Goal: Task Accomplishment & Management: Complete application form

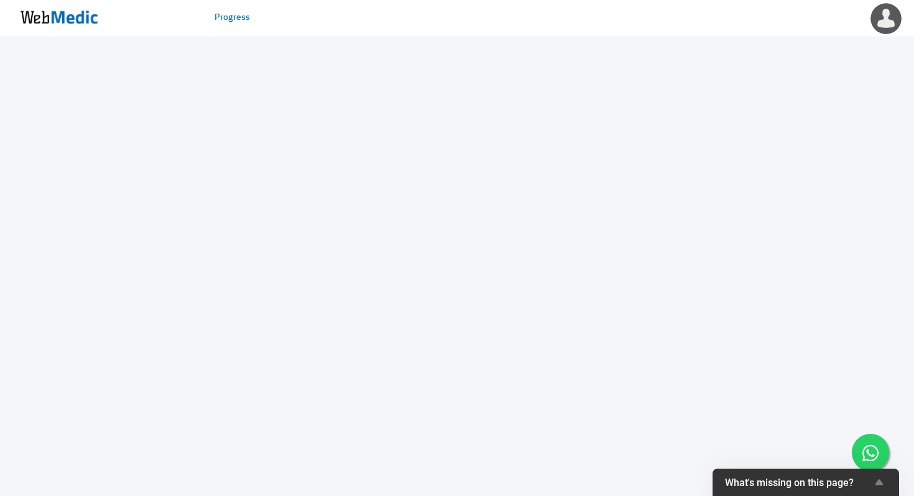
click at [85, 16] on img at bounding box center [58, 17] width 93 height 39
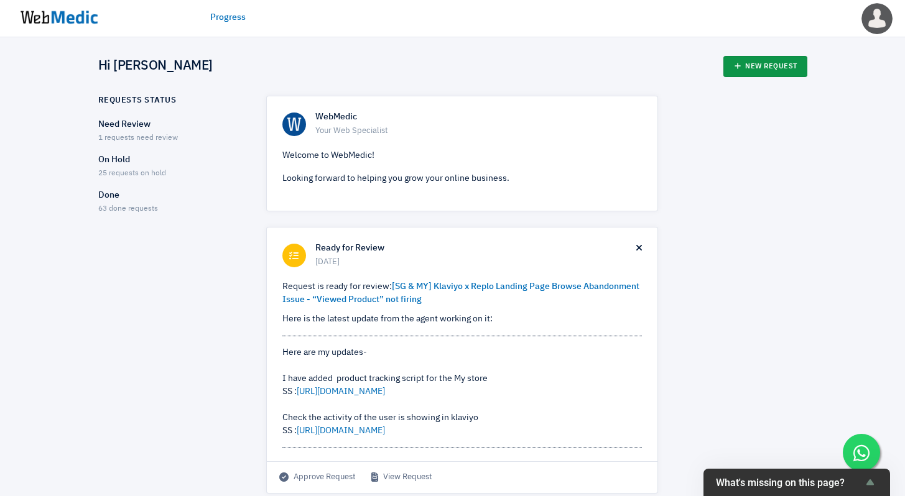
click at [751, 63] on link "New Request" at bounding box center [765, 66] width 84 height 21
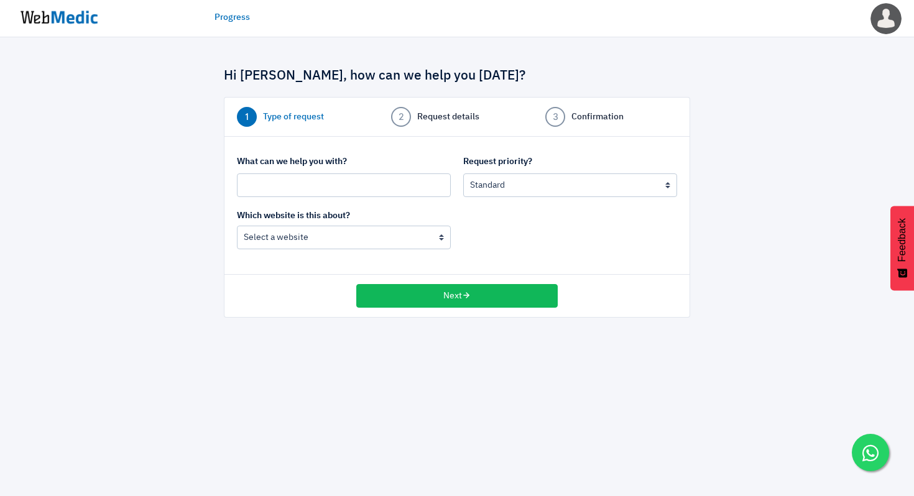
click at [338, 197] on div "What can we help you with? Request priority? Urgent: this is a mission critical…" at bounding box center [457, 182] width 453 height 54
click at [344, 187] on input "text" at bounding box center [344, 186] width 214 height 24
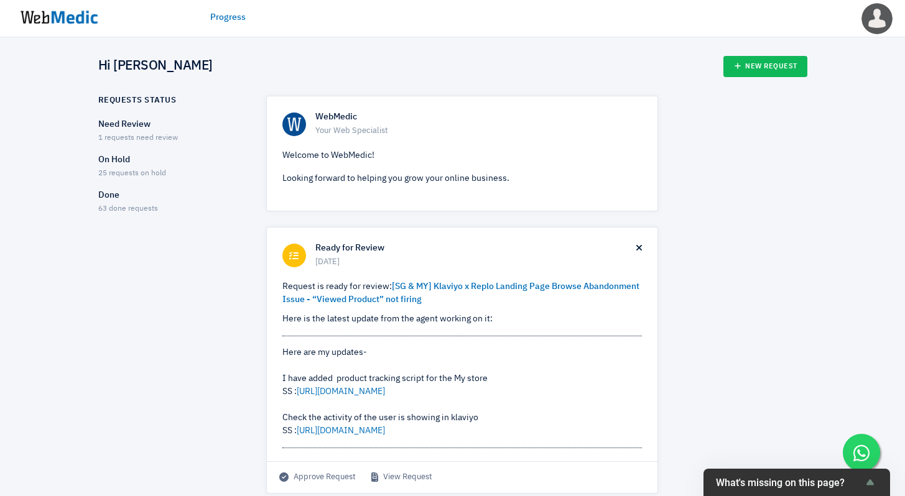
click at [111, 161] on p "On Hold" at bounding box center [171, 160] width 146 height 13
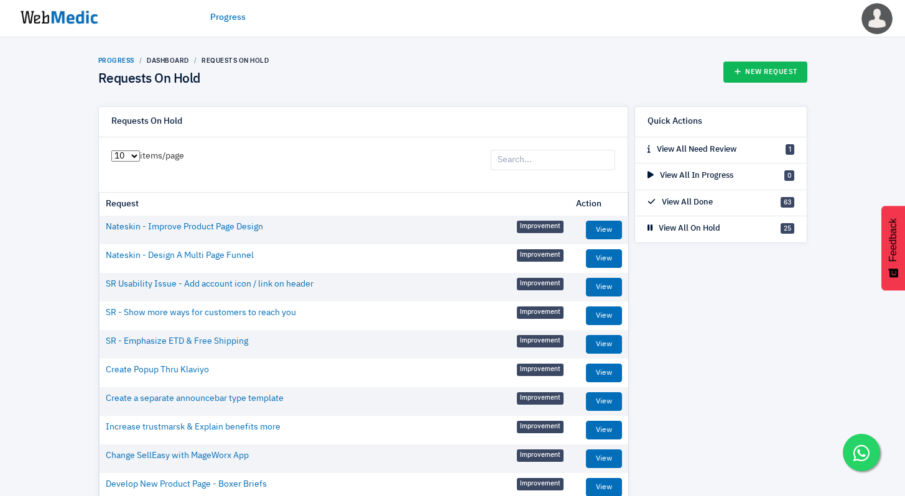
click at [121, 62] on link "Progress" at bounding box center [116, 60] width 36 height 7
click at [65, 21] on img at bounding box center [58, 17] width 93 height 39
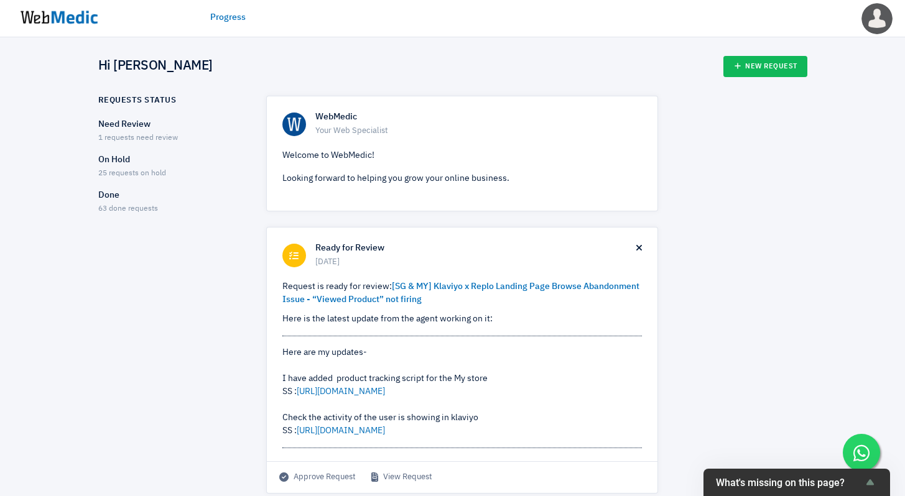
click at [116, 193] on p "Done" at bounding box center [171, 195] width 146 height 13
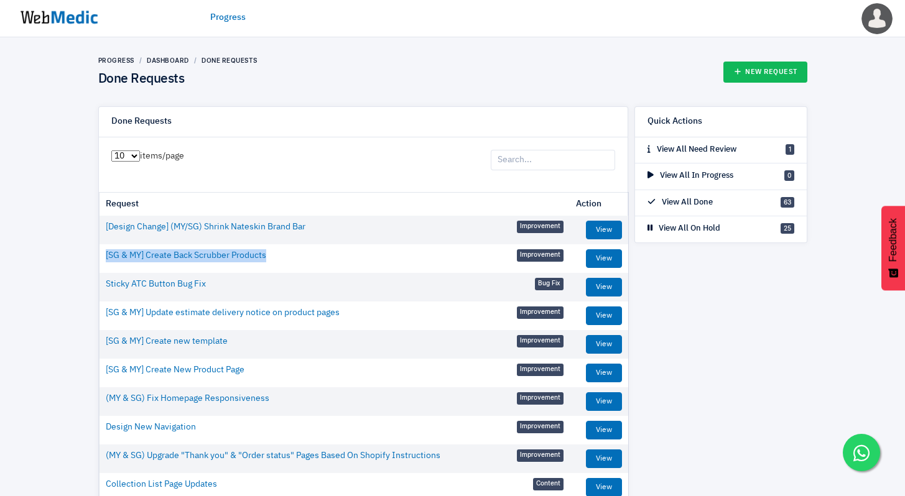
drag, startPoint x: 302, startPoint y: 255, endPoint x: 100, endPoint y: 261, distance: 201.6
click at [100, 261] on td "[SG & MY] Create Back Scrubber Products Improvement" at bounding box center [335, 255] width 470 height 23
copy link "[SG & MY] Create Back Scrubber Products"
click at [44, 230] on div "Progress Dashboard Done Requests Done Requests New Request Done Requests 10 25 …" at bounding box center [452, 308] width 905 height 542
drag, startPoint x: 313, startPoint y: 256, endPoint x: 104, endPoint y: 261, distance: 209.0
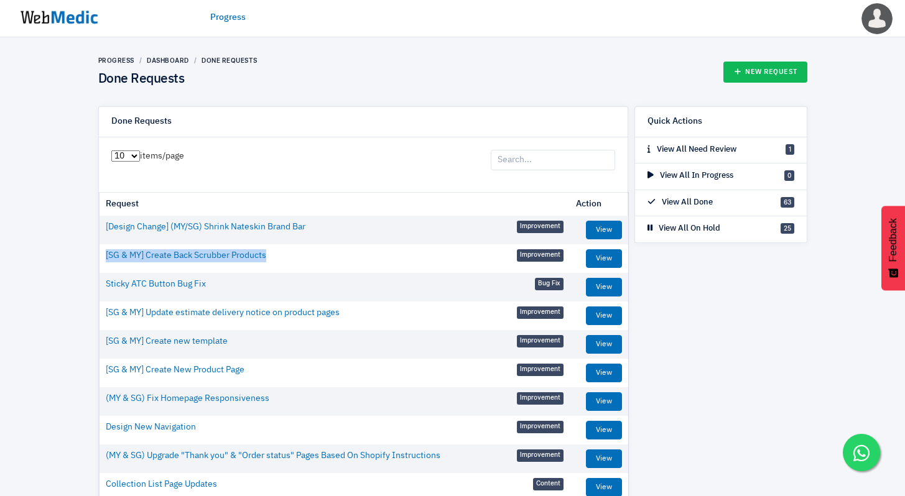
click at [104, 261] on td "[SG & MY] Create Back Scrubber Products Improvement" at bounding box center [335, 255] width 470 height 23
copy link "[SG & MY] Create Back Scrubber Products"
click at [786, 75] on link "New Request" at bounding box center [765, 72] width 84 height 21
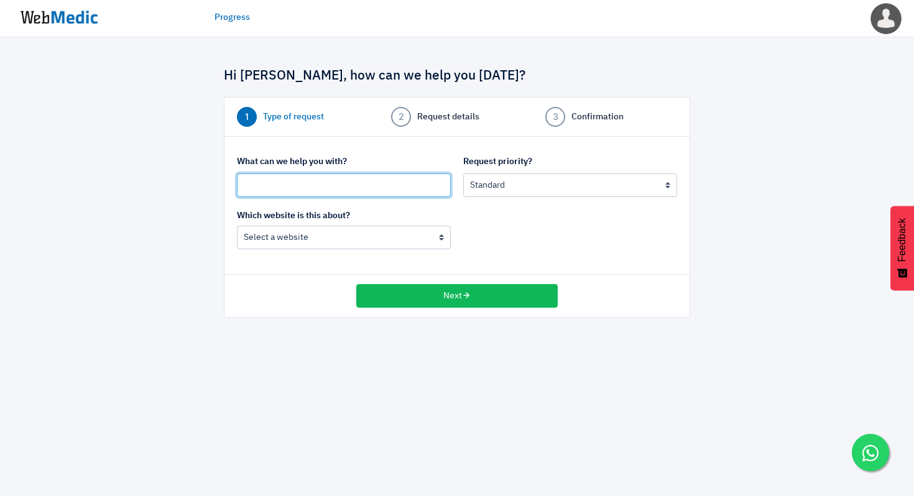
click at [343, 186] on input "text" at bounding box center [344, 186] width 214 height 24
paste input "[SG & MY] Create Back Scrubber Products"
type input "[SG & MY] Optimise The Face [PERSON_NAME] 2.0 Landing Page"
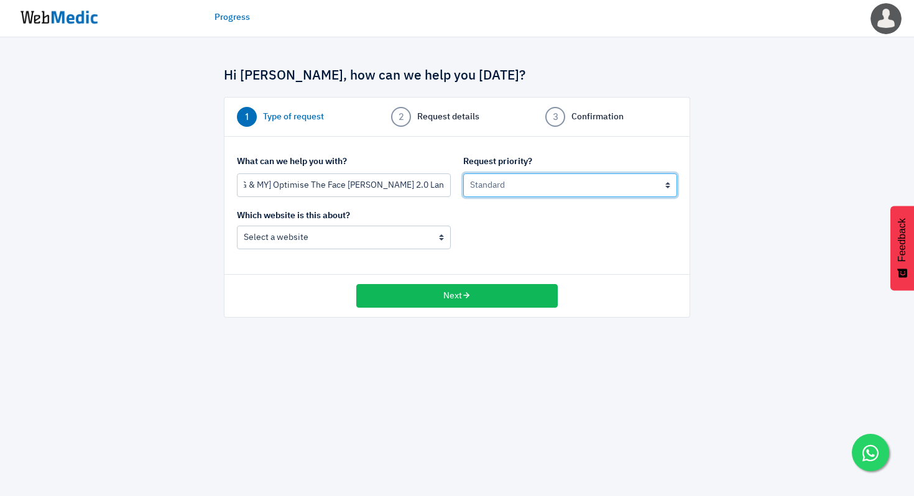
click at [545, 185] on select "Urgent: this is a mission critical issue High: this needs to be prioritized bef…" at bounding box center [570, 186] width 214 height 24
click at [463, 174] on select "Urgent: this is a mission critical issue High: this needs to be prioritized bef…" at bounding box center [570, 186] width 214 height 24
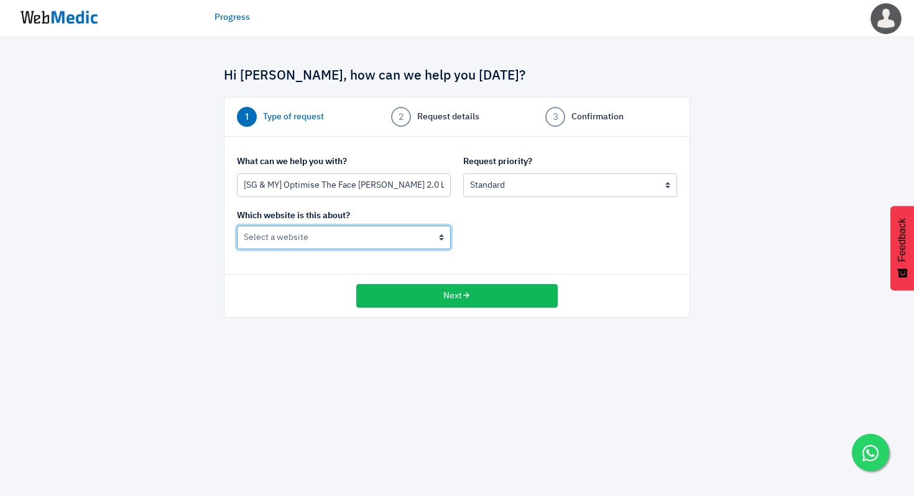
click at [437, 240] on select "[PERSON_NAME] (MY) [PERSON_NAME] (Global)" at bounding box center [344, 238] width 214 height 24
select select "185"
click at [237, 226] on select "[PERSON_NAME] (MY) [PERSON_NAME] (Global)" at bounding box center [344, 238] width 214 height 24
